Goal: Navigation & Orientation: Find specific page/section

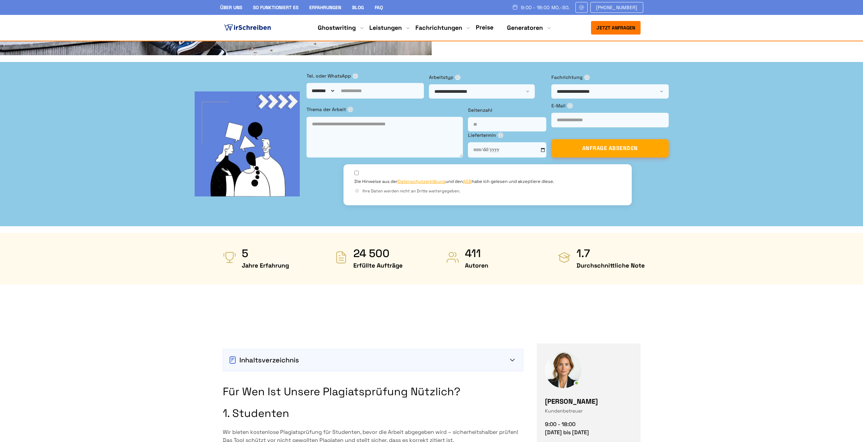
scroll to position [203, 0]
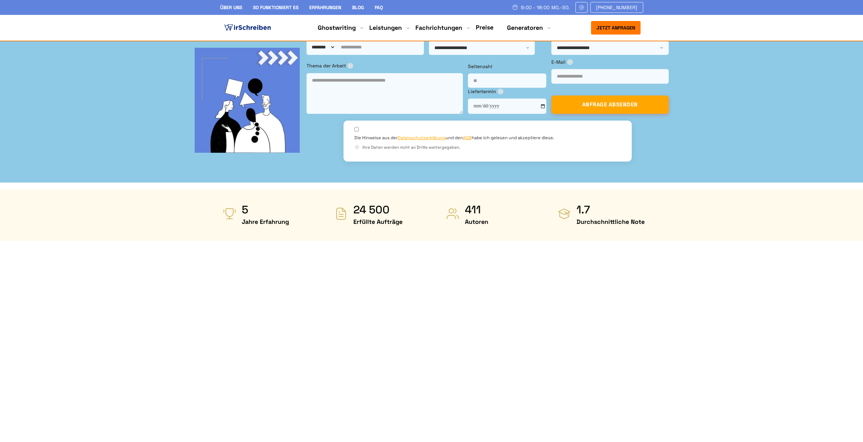
click at [482, 22] on div "Jetzt anfragen 9:00 - 18:00 Mo.-So. +41415126005 Über uns So funktioniert es Er…" at bounding box center [431, 28] width 239 height 14
click at [485, 25] on link "Preise" at bounding box center [485, 27] width 18 height 8
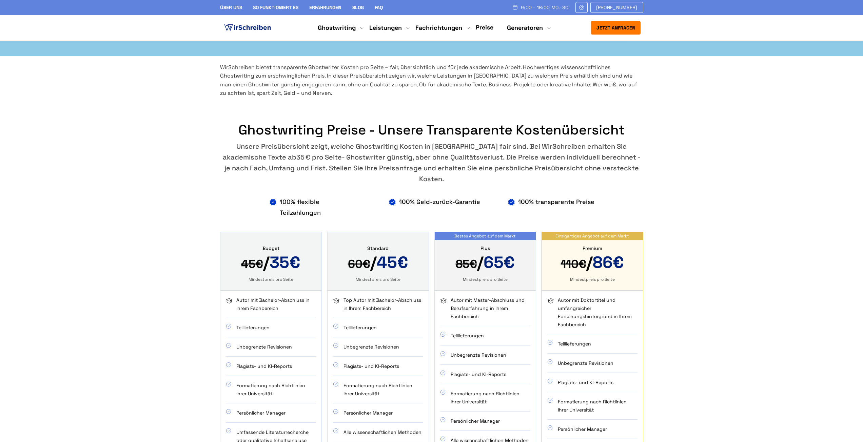
scroll to position [305, 0]
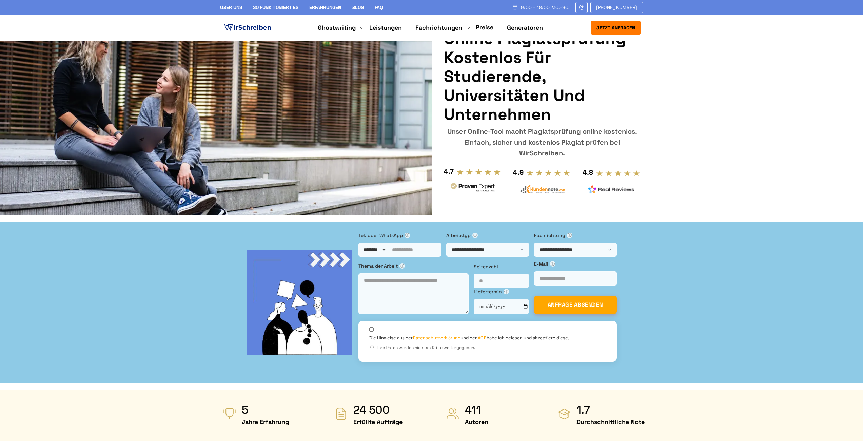
scroll to position [203, 0]
